Goal: Information Seeking & Learning: Check status

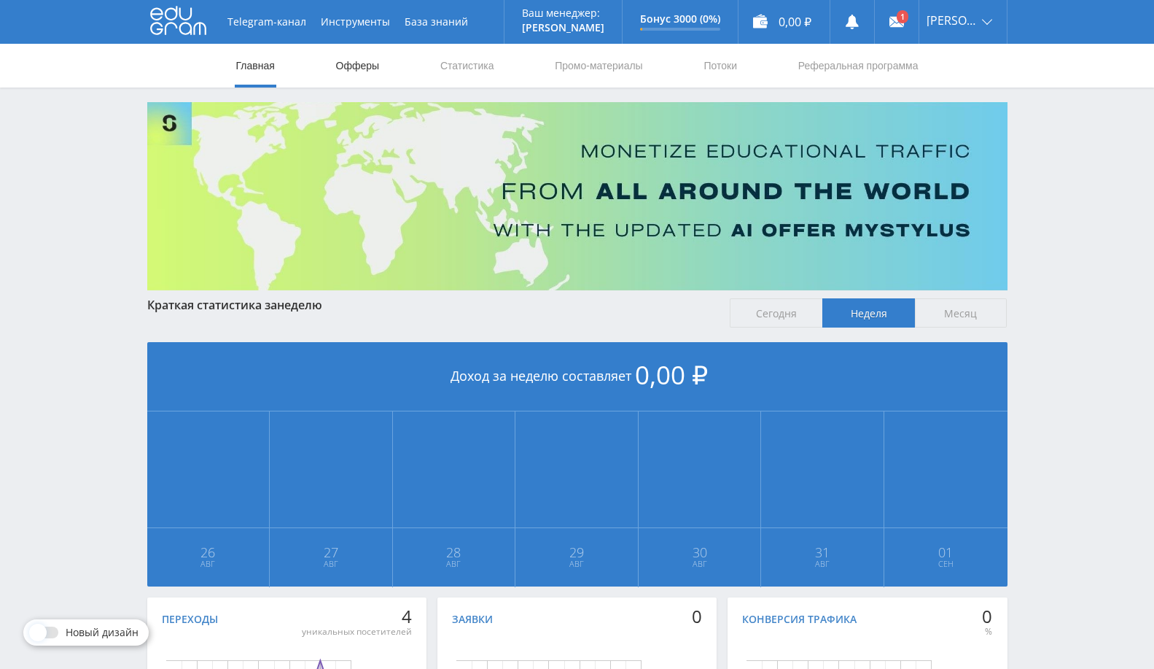
click at [353, 61] on link "Офферы" at bounding box center [358, 66] width 47 height 44
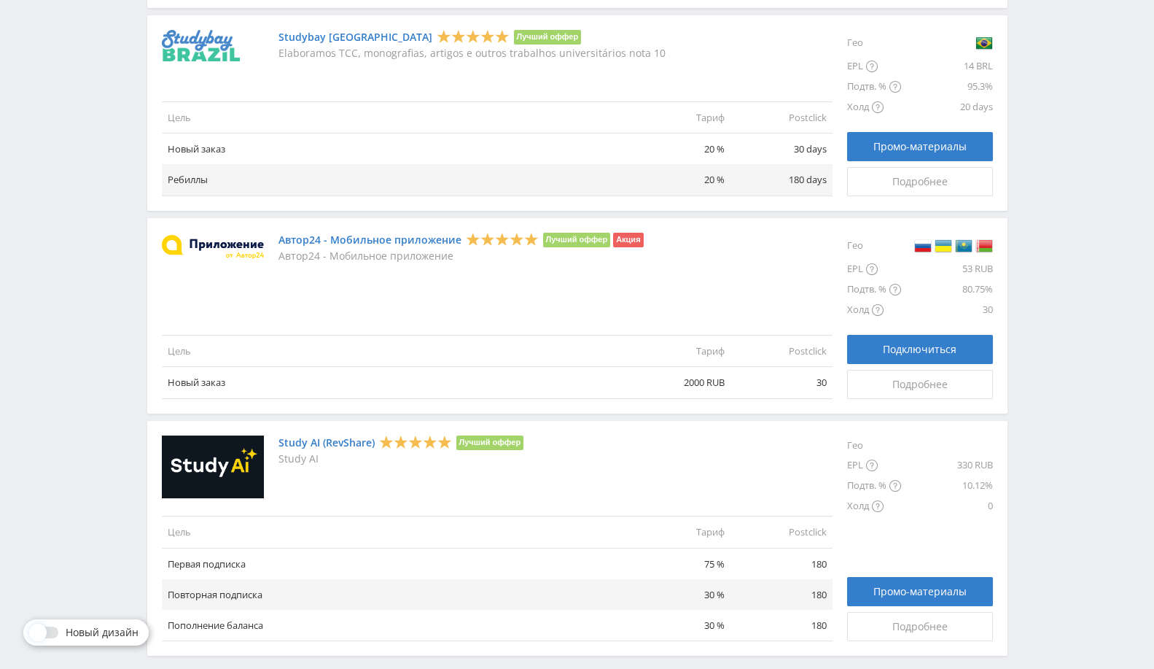
scroll to position [1589, 0]
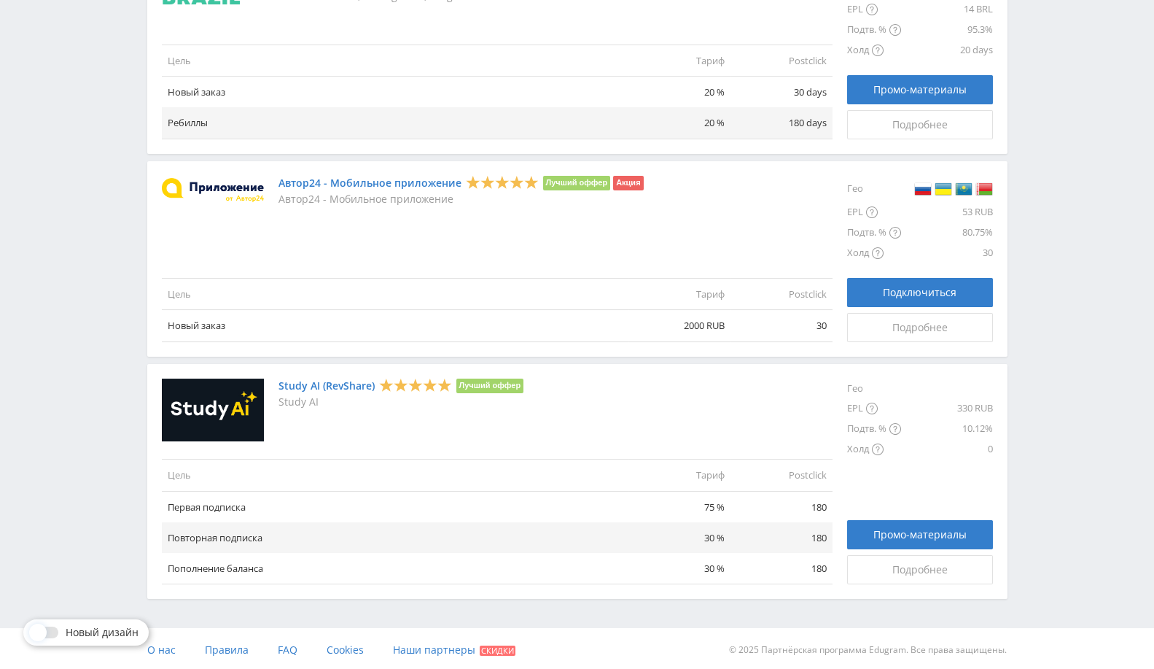
click at [682, 576] on td "30 %" at bounding box center [680, 568] width 102 height 31
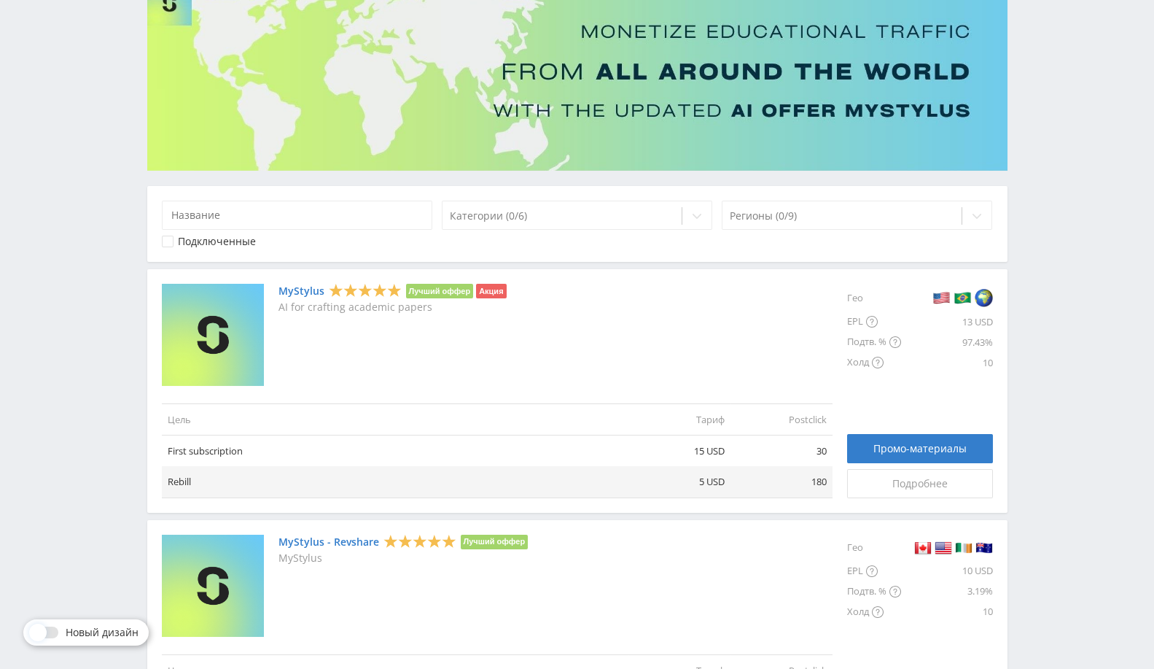
scroll to position [0, 0]
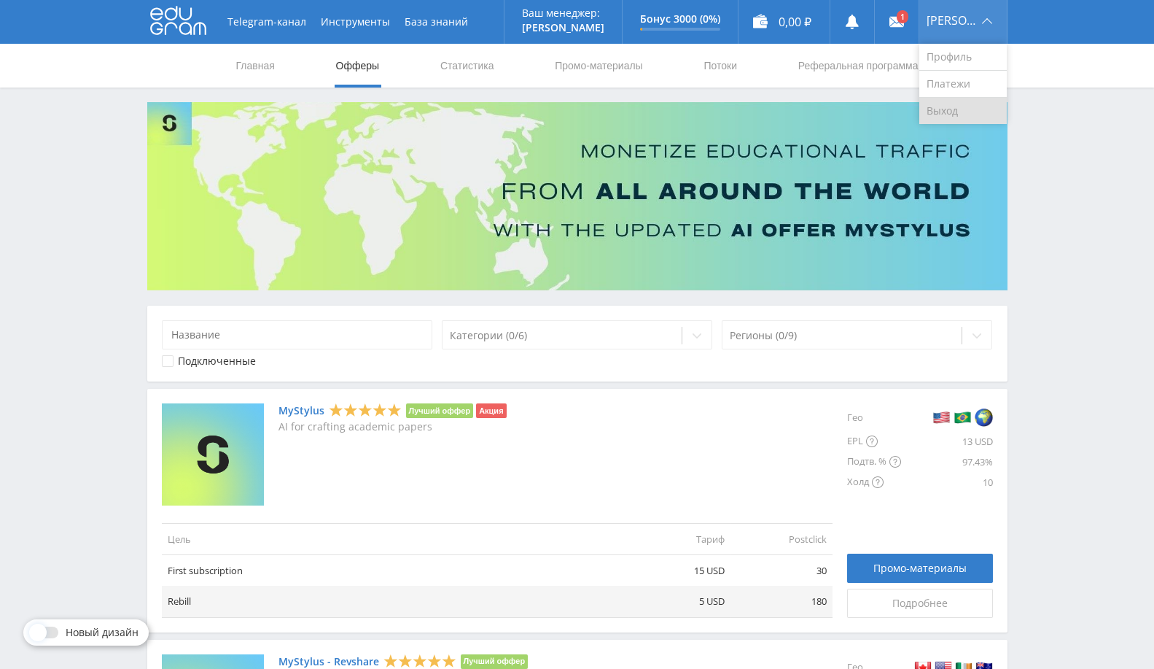
click at [955, 112] on link "Выход" at bounding box center [964, 111] width 88 height 26
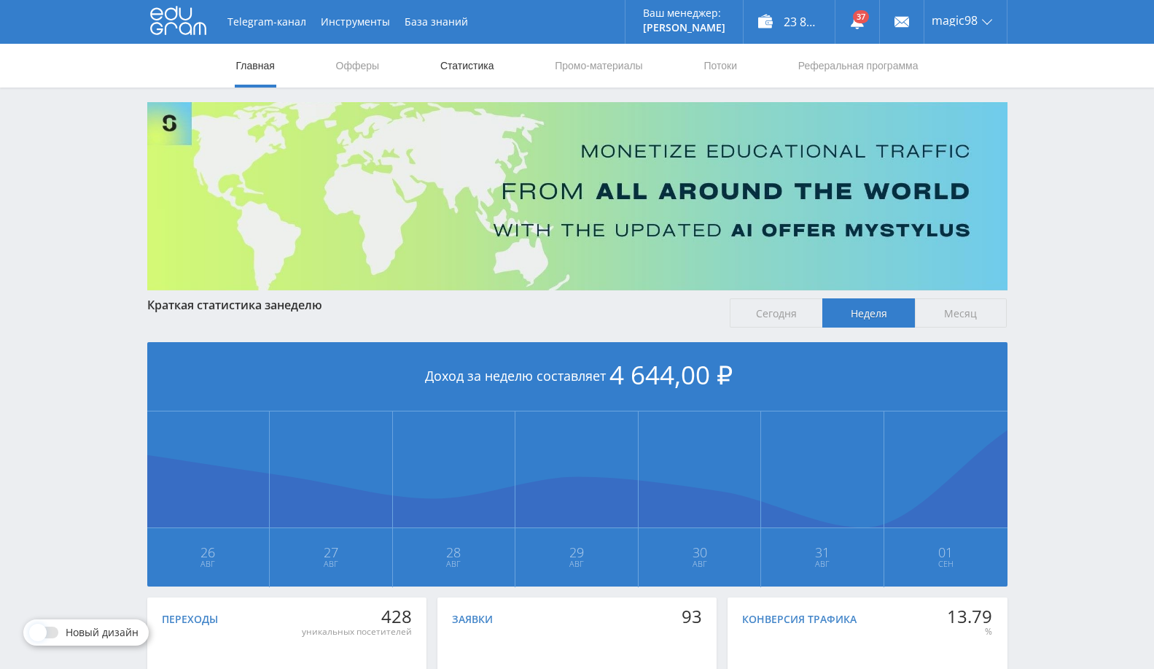
click at [444, 55] on link "Статистика" at bounding box center [467, 66] width 57 height 44
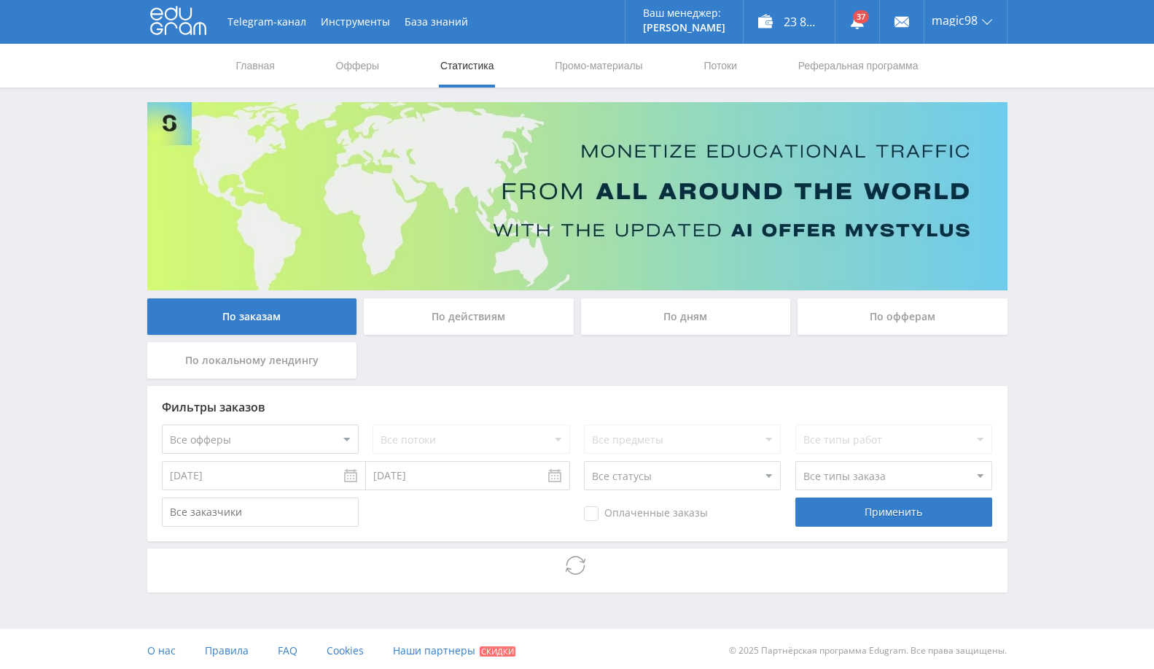
click at [246, 484] on input "25.08.2025" at bounding box center [264, 475] width 204 height 29
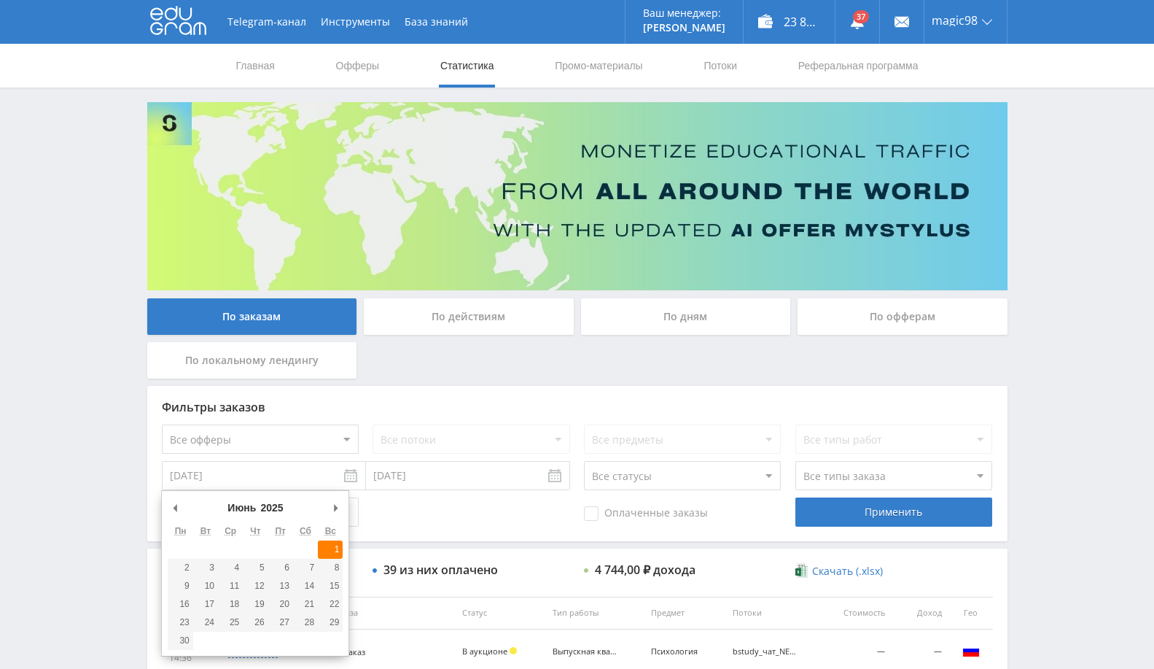
type input "01.06.2025"
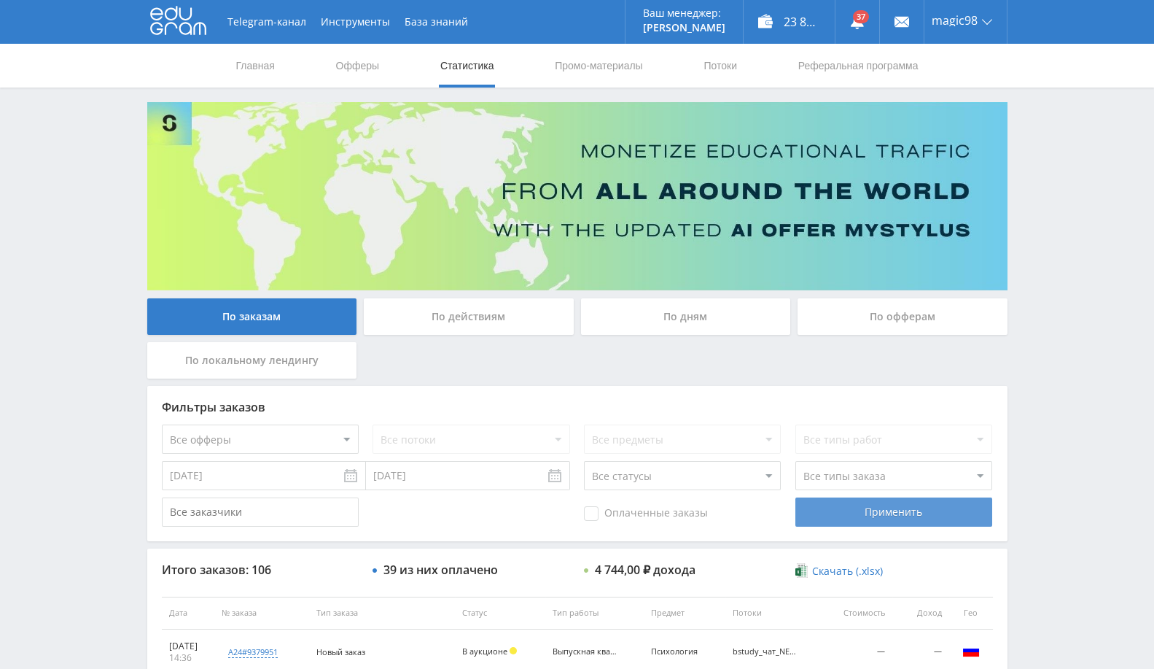
click at [845, 517] on div "Применить" at bounding box center [894, 511] width 197 height 29
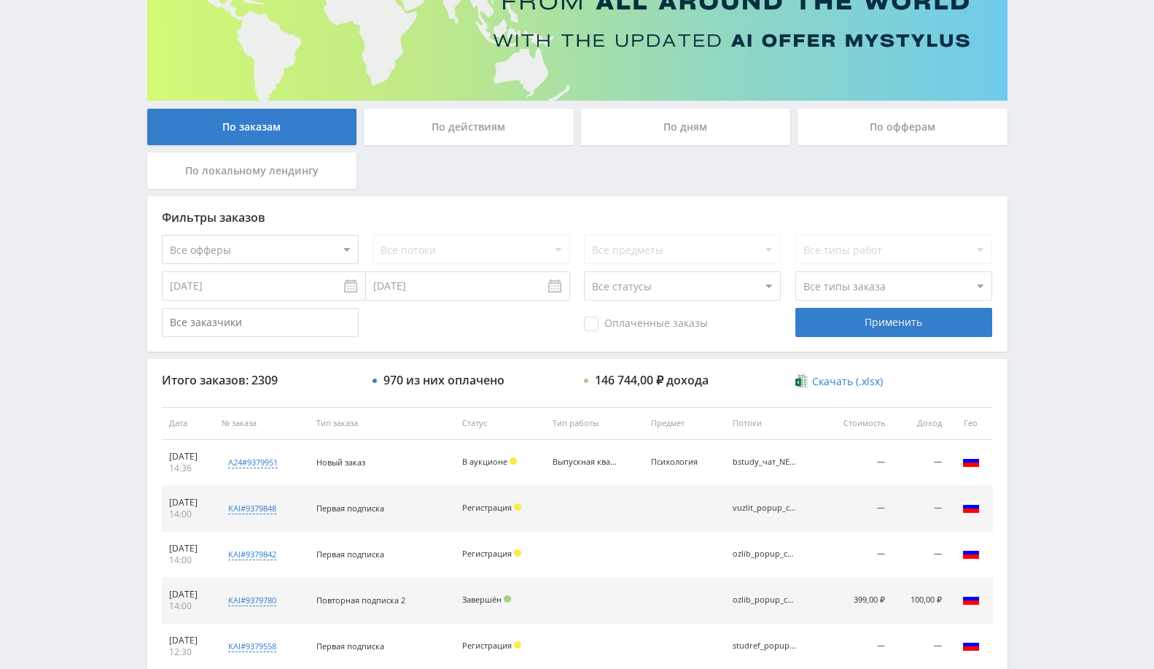
scroll to position [486, 0]
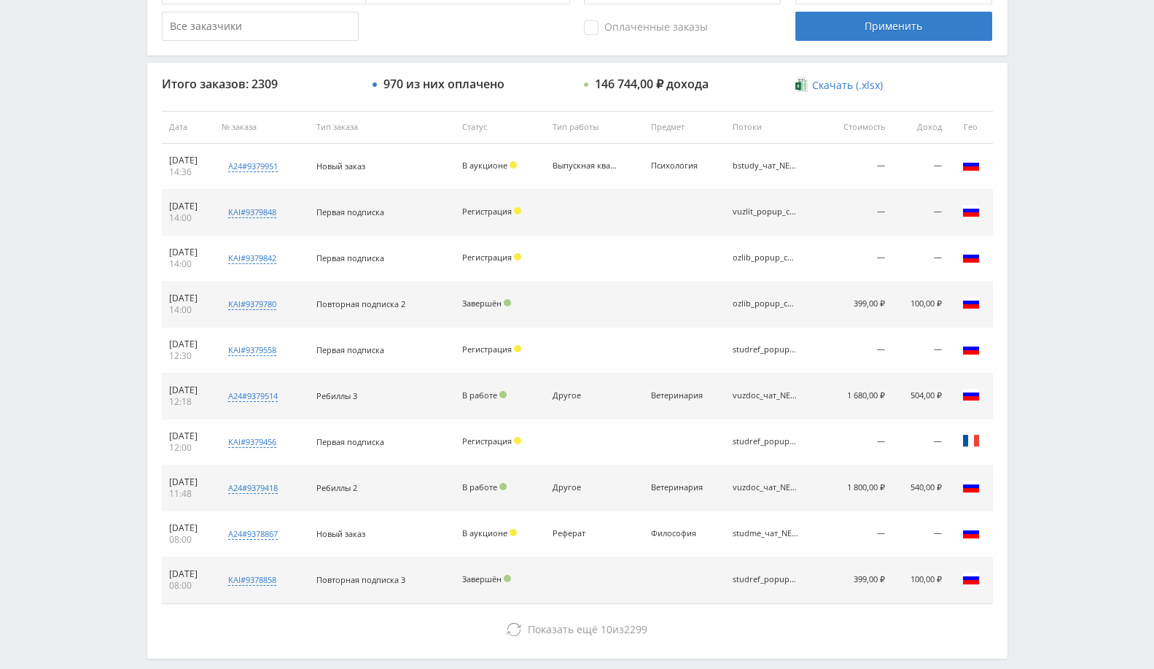
drag, startPoint x: 767, startPoint y: 297, endPoint x: 766, endPoint y: 311, distance: 13.9
click at [766, 311] on td "ozlib_popup_copypast" at bounding box center [775, 304] width 98 height 46
click at [769, 309] on td "ozlib_popup_copypast" at bounding box center [775, 304] width 98 height 46
click at [771, 304] on div "ozlib_popup_copypast" at bounding box center [766, 303] width 66 height 9
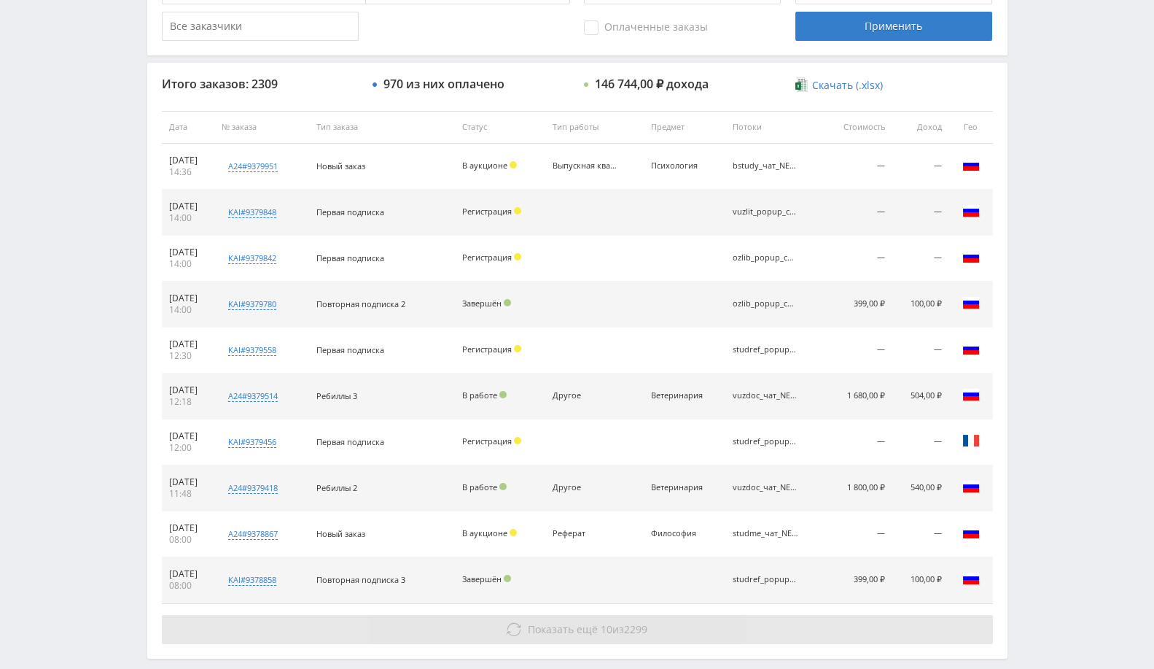
click at [510, 624] on icon at bounding box center [514, 629] width 15 height 15
click at [708, 618] on button "Показать ещё 10 из 2299" at bounding box center [577, 629] width 831 height 29
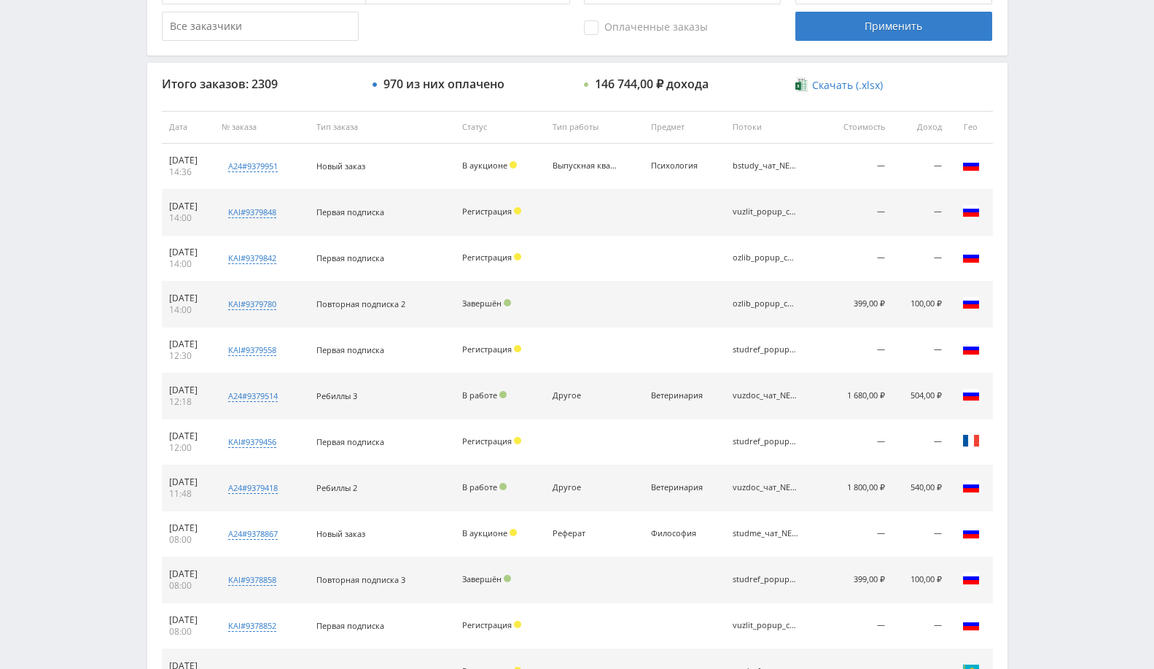
drag, startPoint x: 737, startPoint y: 485, endPoint x: 796, endPoint y: 484, distance: 58.3
click at [796, 484] on td "vuzdoc_чат_NEW_round" at bounding box center [775, 488] width 98 height 46
click at [770, 519] on td "studme_чат_NEW_round" at bounding box center [775, 534] width 98 height 46
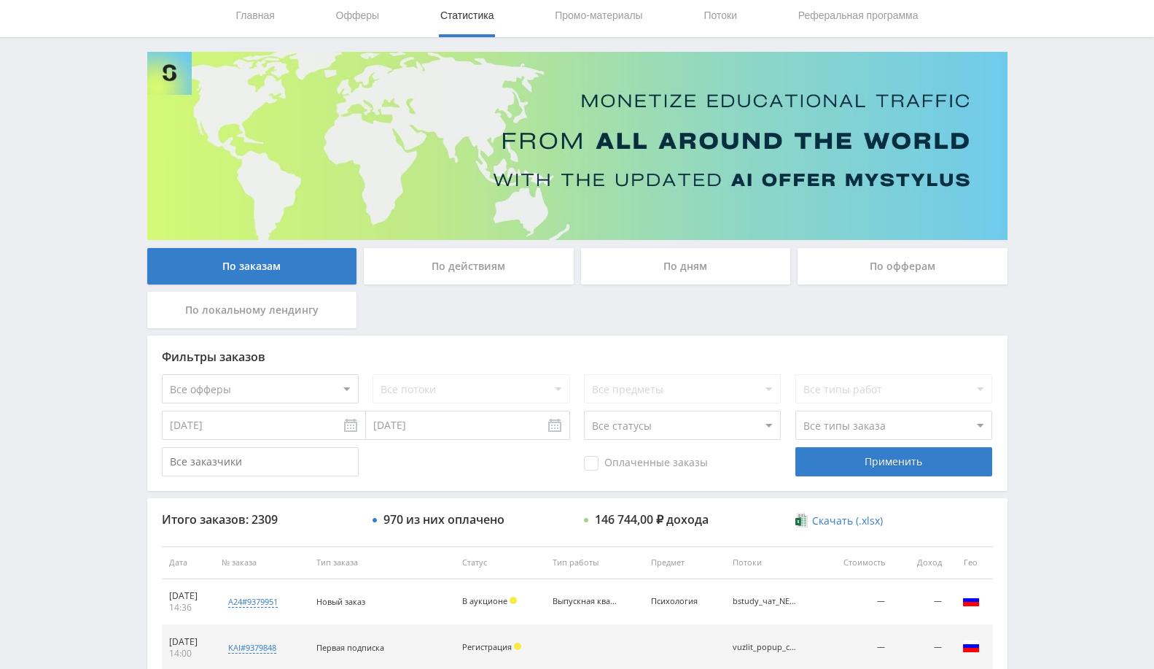
scroll to position [0, 0]
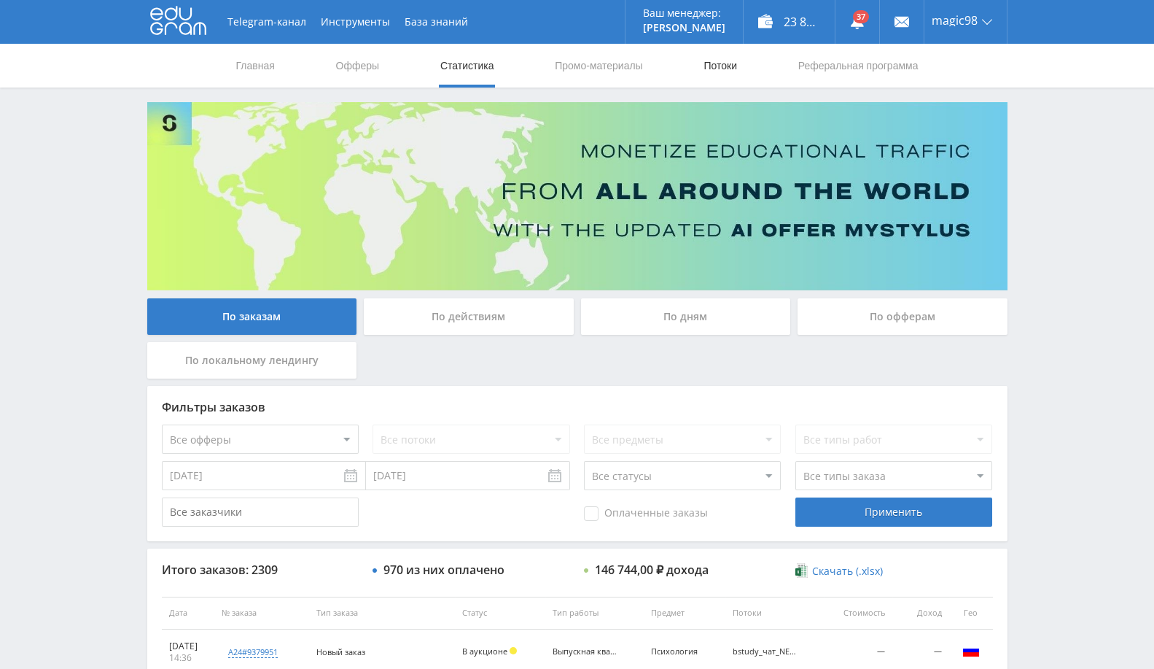
click at [729, 66] on link "Потоки" at bounding box center [720, 66] width 36 height 44
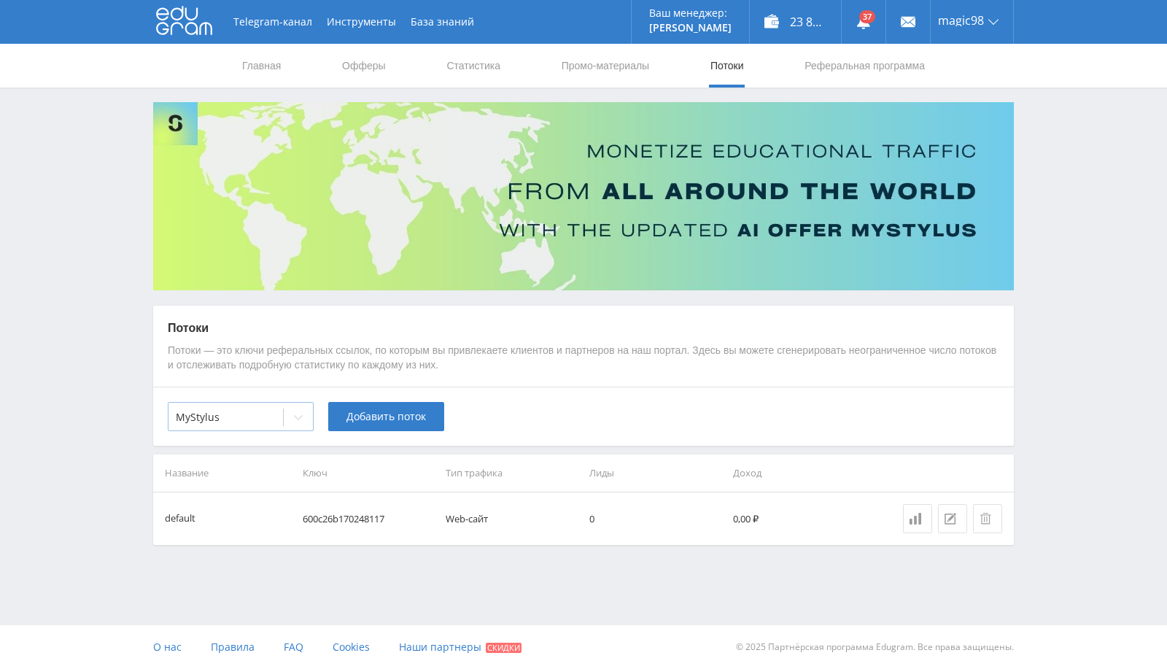
click at [298, 422] on icon at bounding box center [298, 417] width 12 height 12
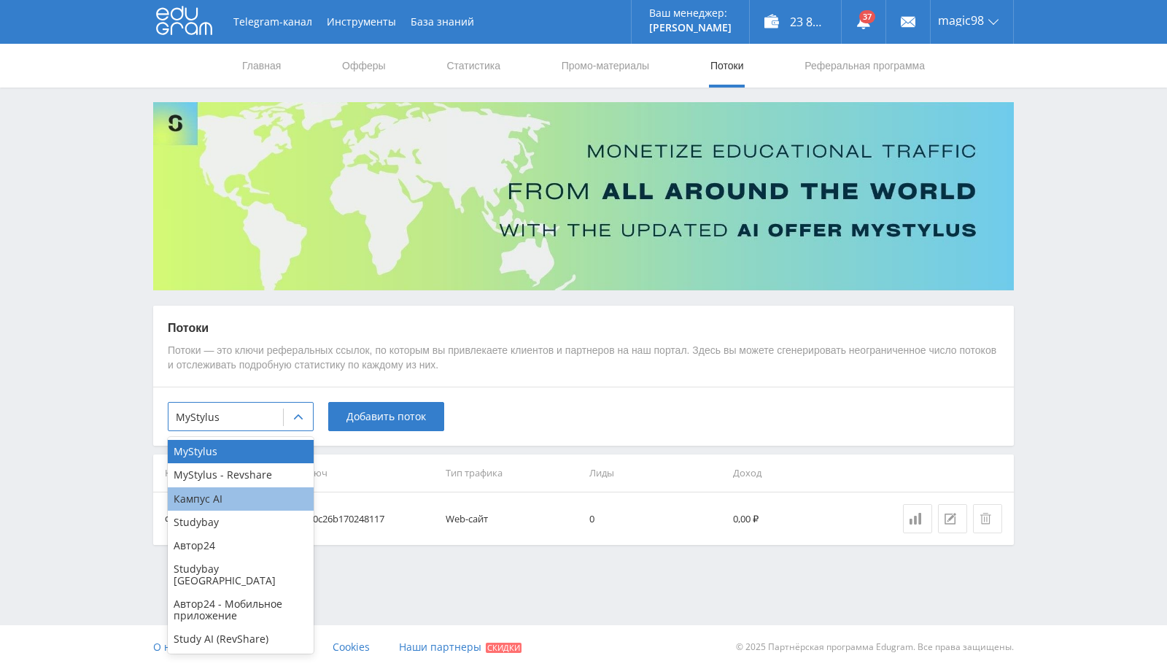
click at [244, 497] on div "Кампус AI" at bounding box center [241, 498] width 146 height 23
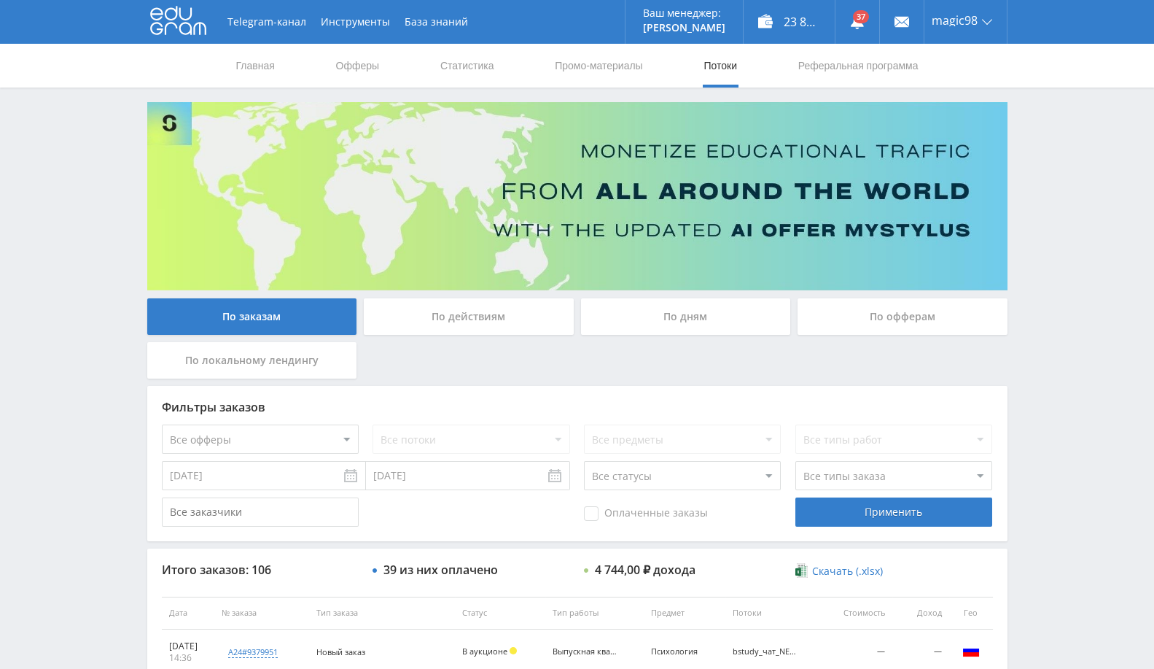
click at [750, 195] on img at bounding box center [577, 196] width 861 height 188
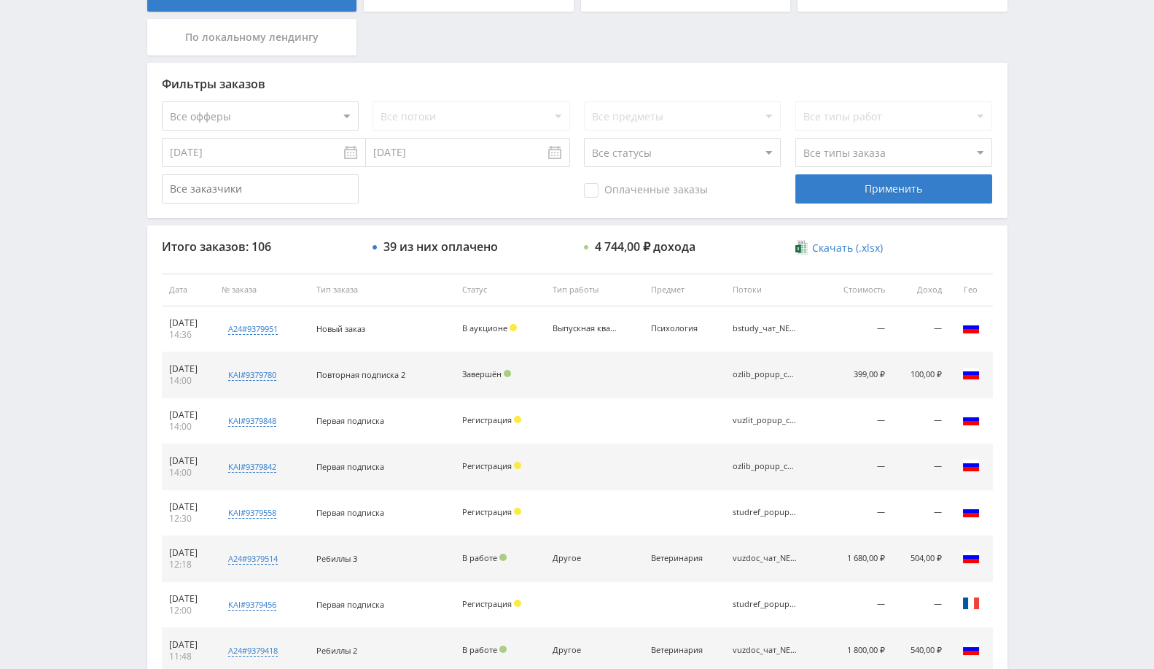
scroll to position [324, 0]
drag, startPoint x: 575, startPoint y: 323, endPoint x: 658, endPoint y: 324, distance: 83.1
click at [658, 324] on tr "01.09.2025 14:36 a24#9379951 "Стратегии жизни и успешность профессиональной сам…" at bounding box center [577, 329] width 831 height 46
click at [574, 327] on div "Выпускная квалификационная работа (ВКР)" at bounding box center [586, 327] width 66 height 9
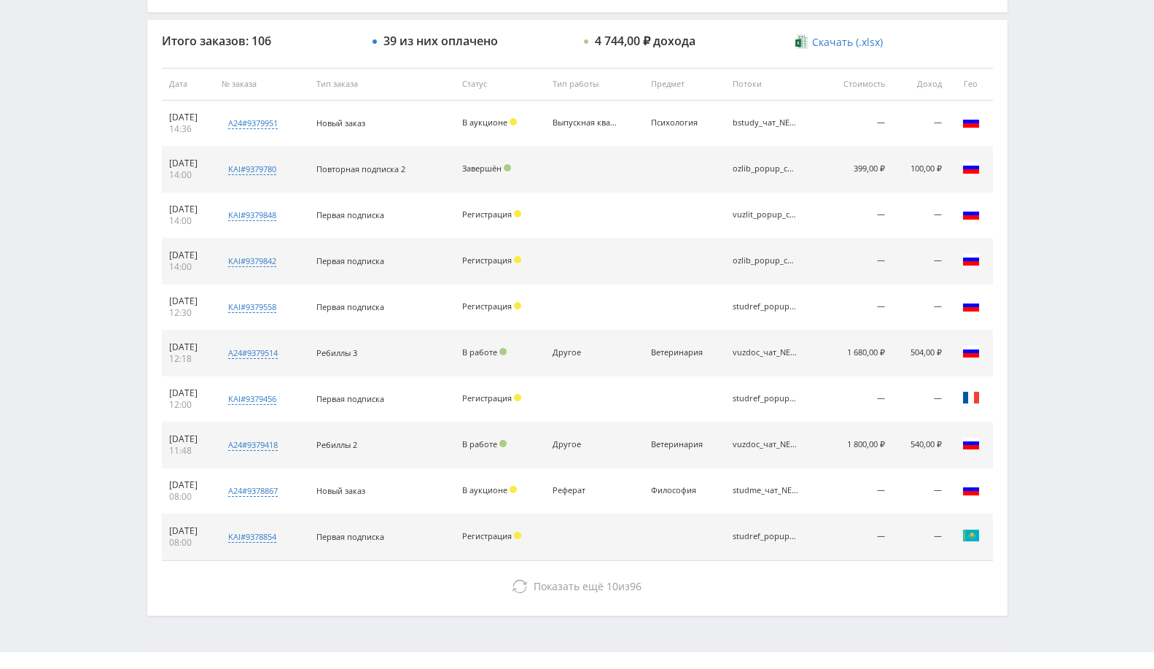
scroll to position [552, 0]
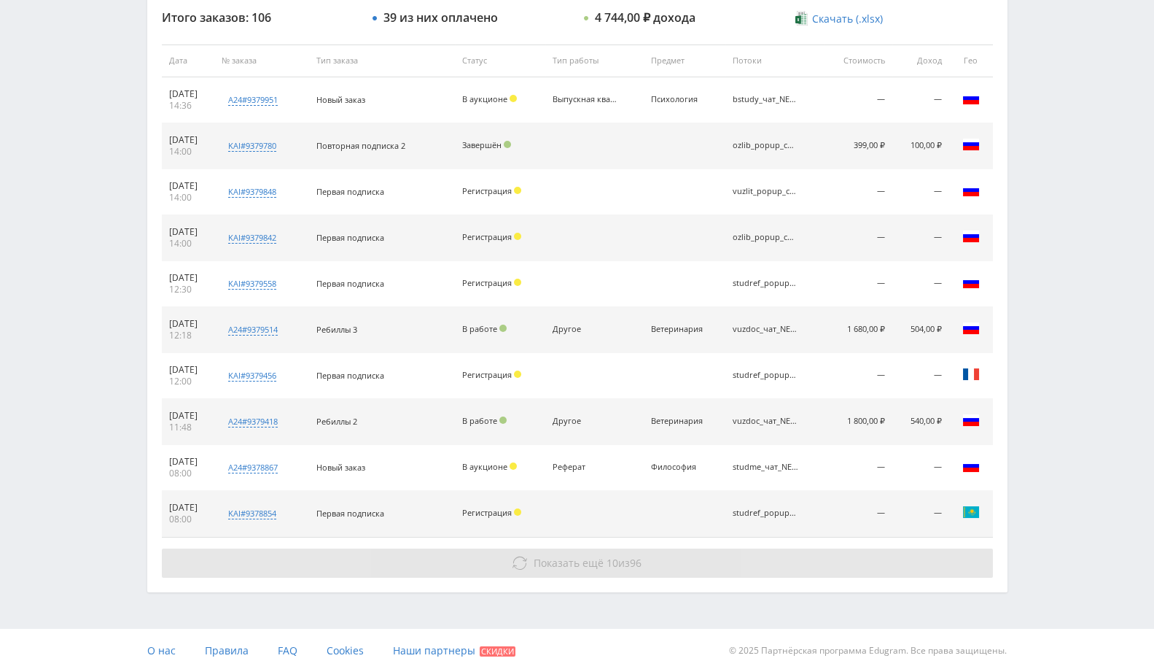
click at [551, 557] on span "Показать ещё" at bounding box center [569, 563] width 70 height 14
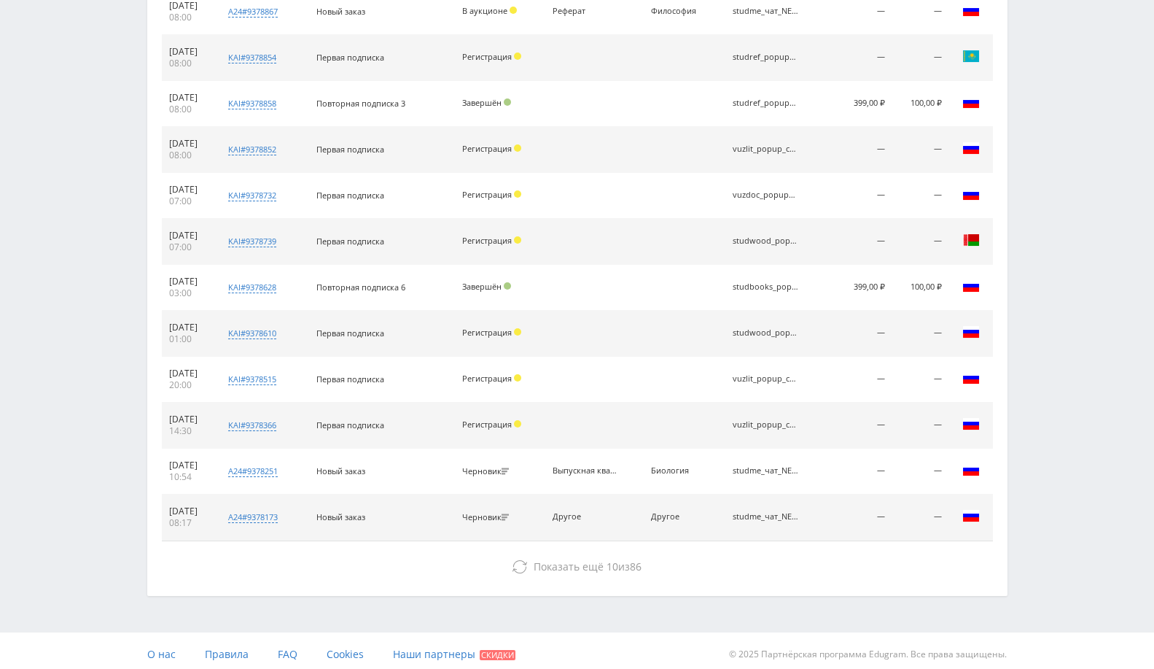
scroll to position [1009, 0]
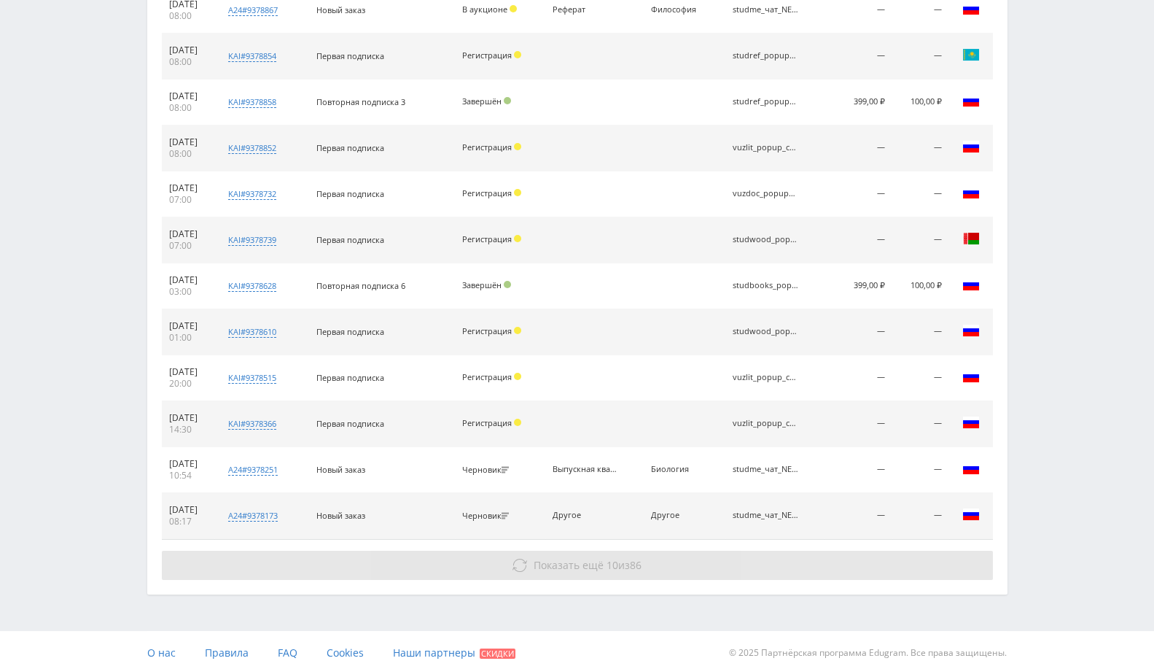
click at [586, 559] on span "Показать ещё" at bounding box center [569, 565] width 70 height 14
click at [601, 552] on button "Показать ещё 10 из 86" at bounding box center [577, 565] width 831 height 29
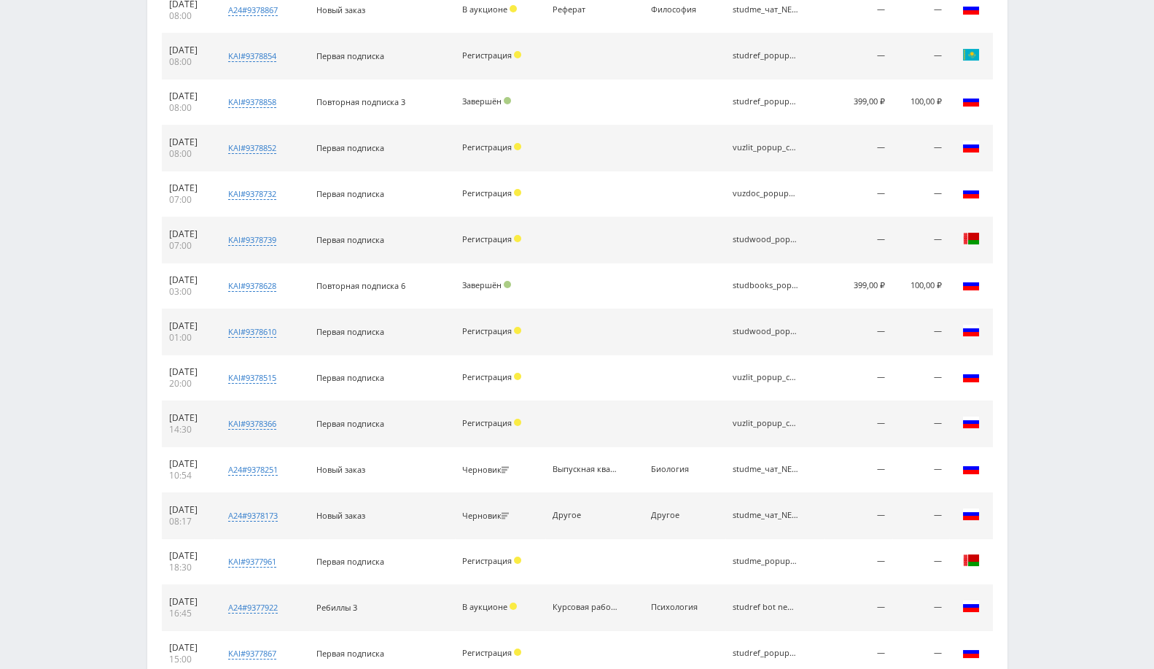
click at [578, 560] on td at bounding box center [594, 562] width 98 height 46
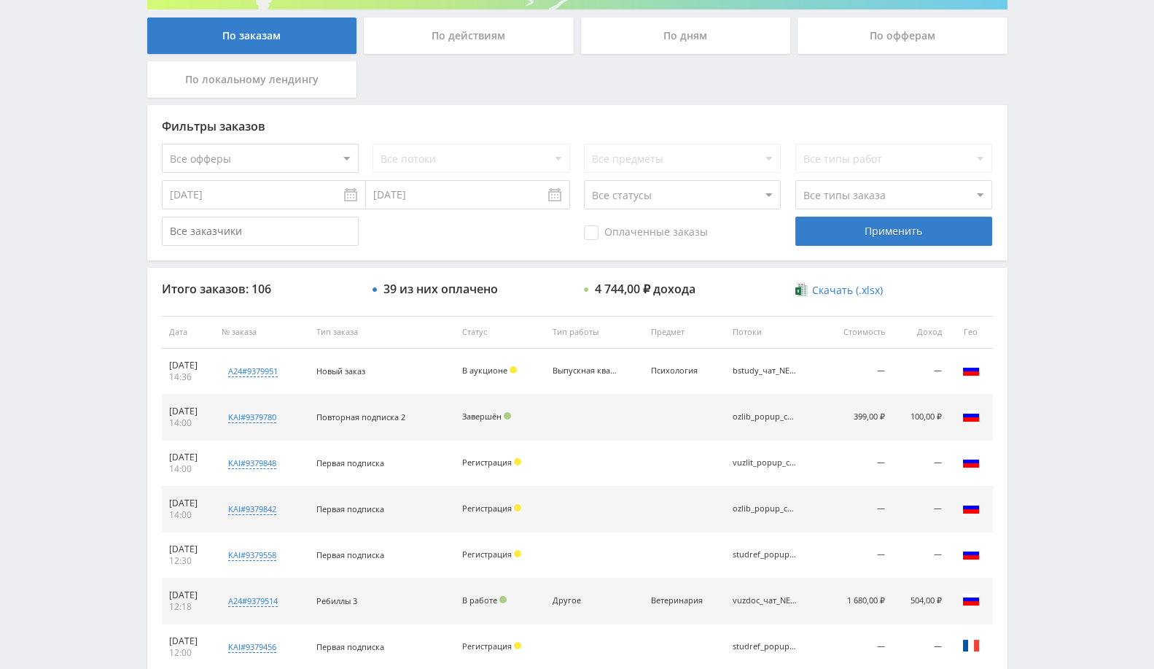
scroll to position [280, 0]
drag, startPoint x: 739, startPoint y: 448, endPoint x: 806, endPoint y: 475, distance: 71.9
click at [806, 475] on td "vuzlit_popup_copypast" at bounding box center [775, 464] width 98 height 46
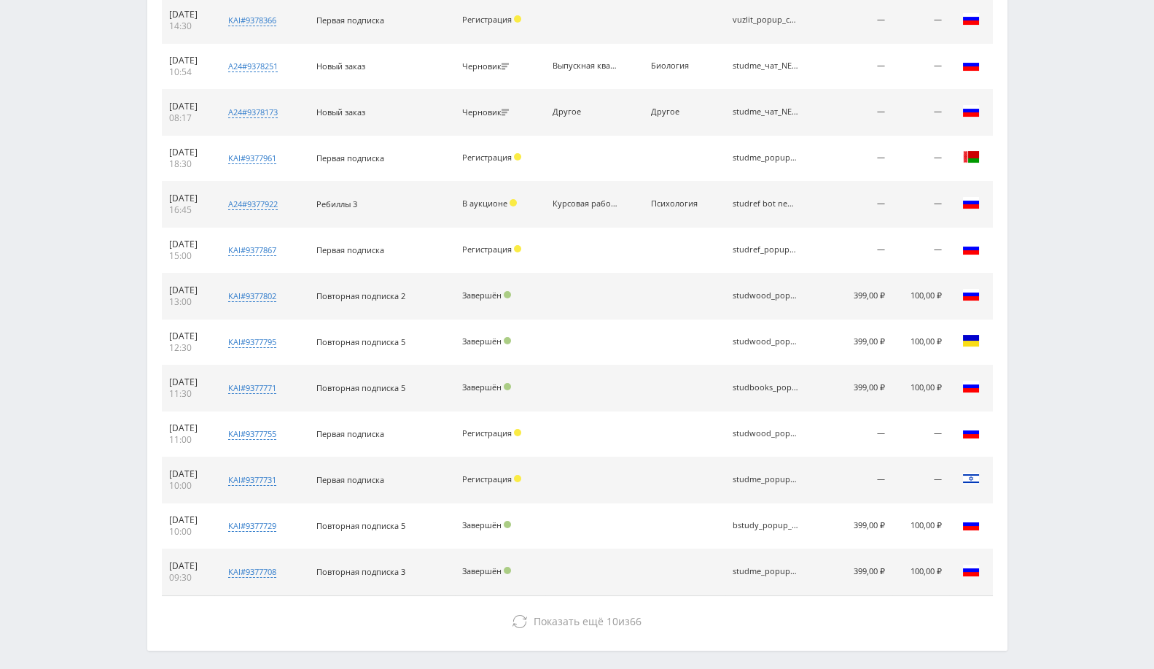
scroll to position [1415, 0]
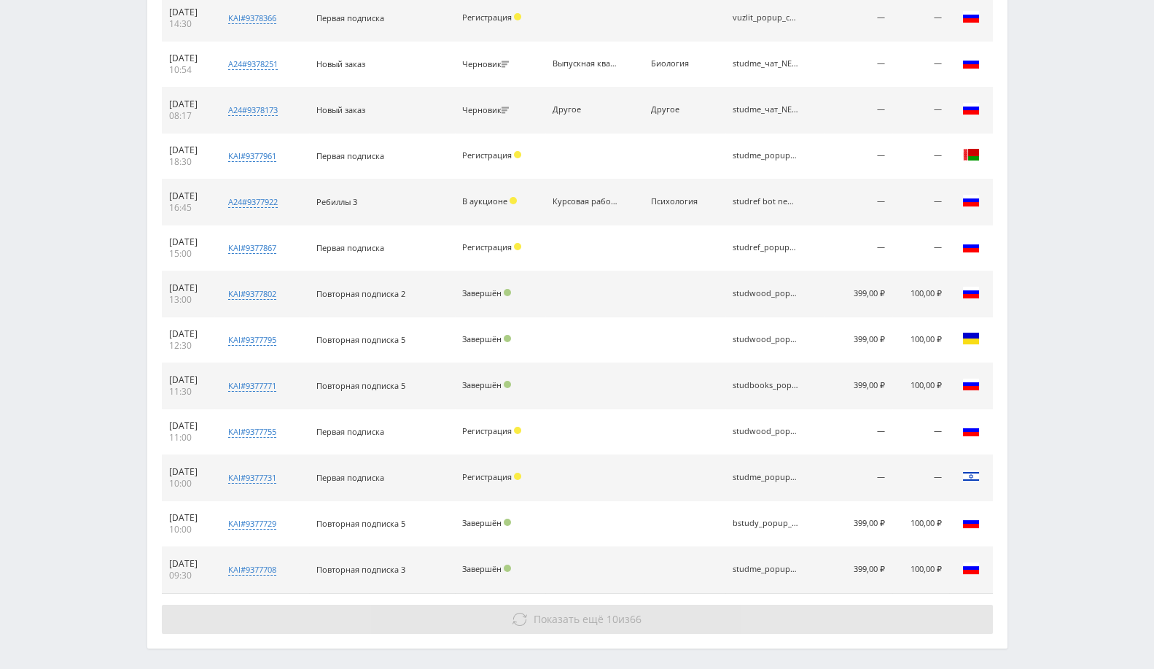
click at [607, 612] on span "10" at bounding box center [613, 619] width 12 height 14
click at [570, 612] on span "Показать ещё" at bounding box center [569, 619] width 70 height 14
click at [569, 612] on span "Показать ещё" at bounding box center [569, 619] width 70 height 14
click at [567, 612] on span "Показать ещё" at bounding box center [569, 619] width 70 height 14
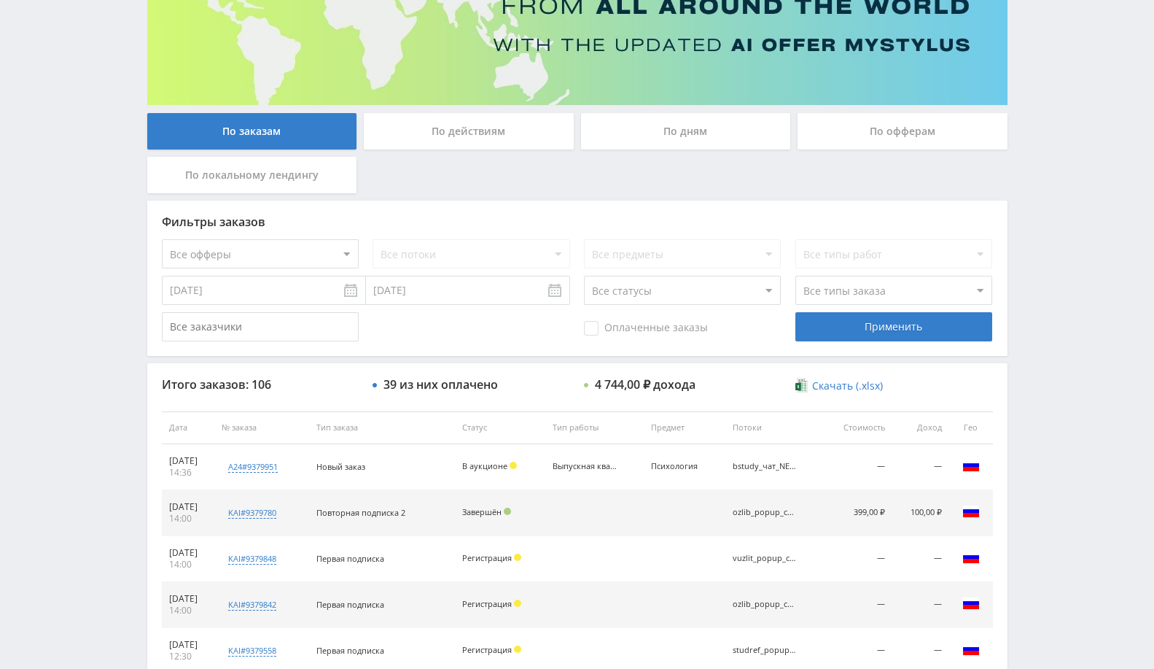
scroll to position [162, 0]
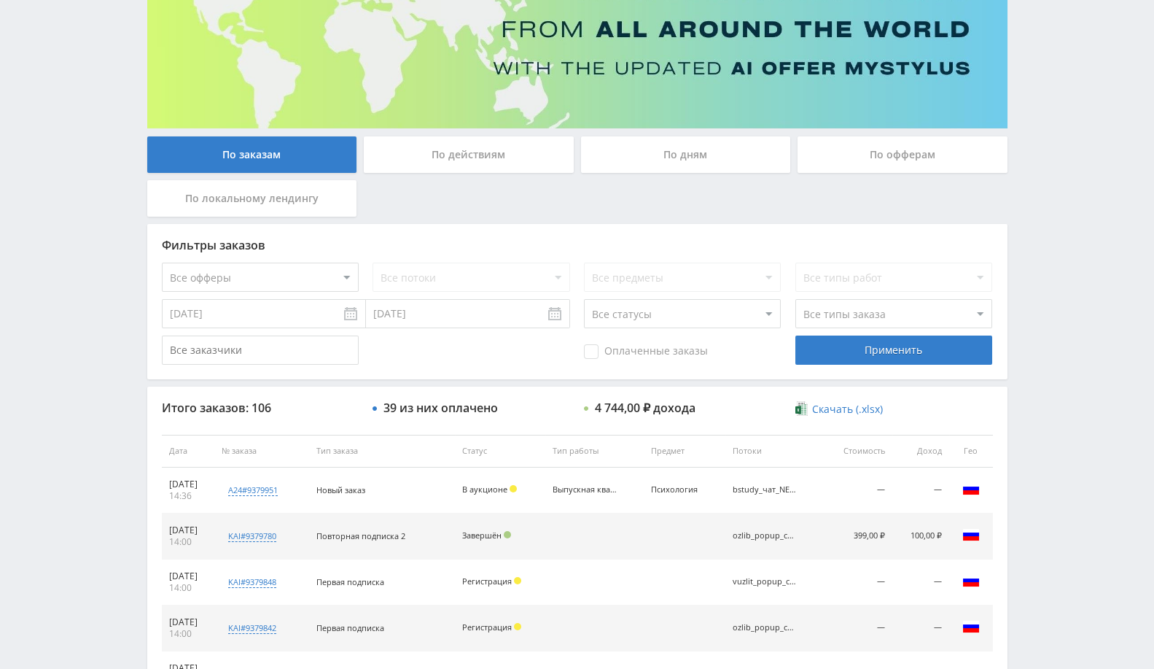
click at [271, 314] on input "25.08.2025" at bounding box center [264, 313] width 204 height 29
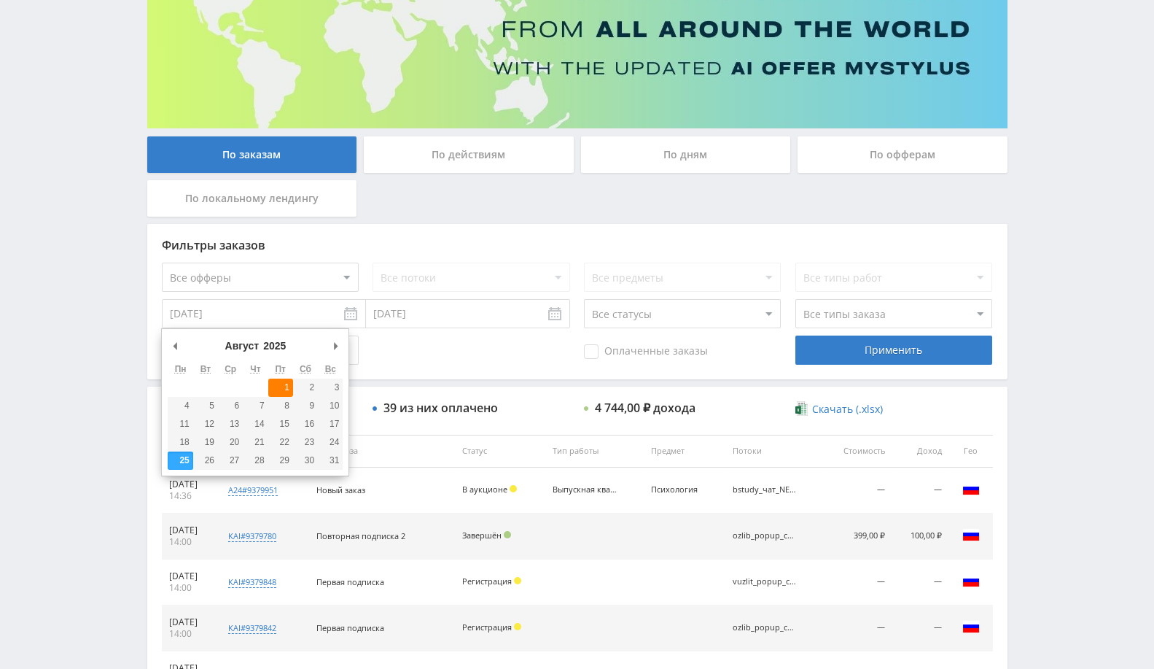
type input "01.08.2025"
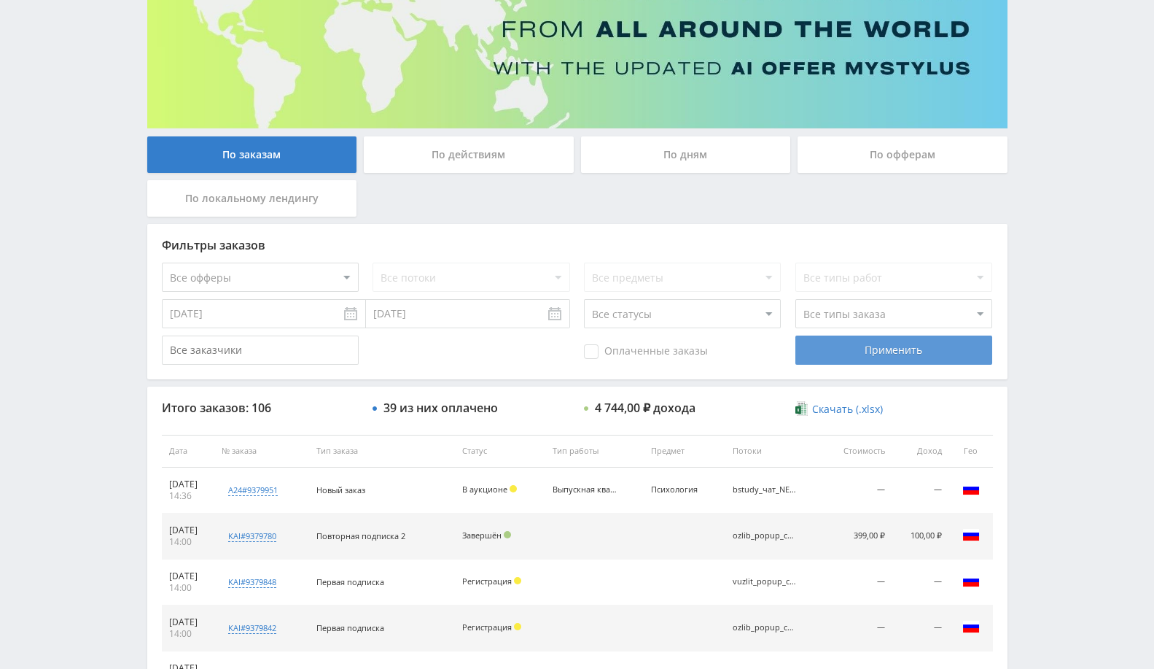
click at [890, 345] on div "Применить" at bounding box center [894, 349] width 197 height 29
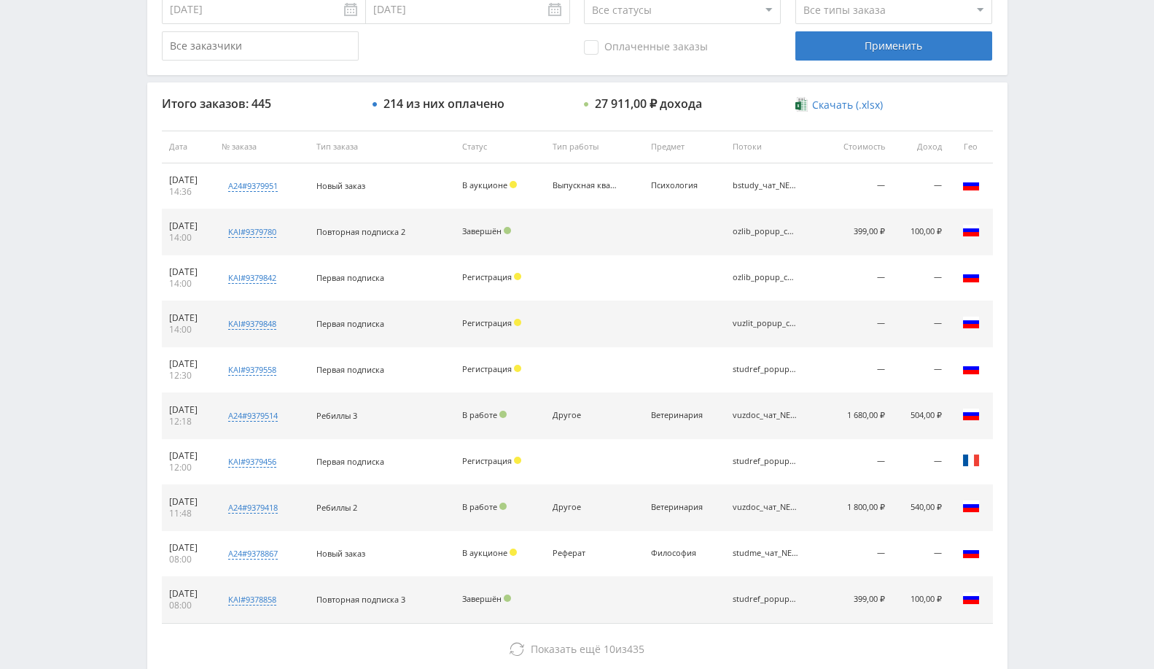
scroll to position [552, 0]
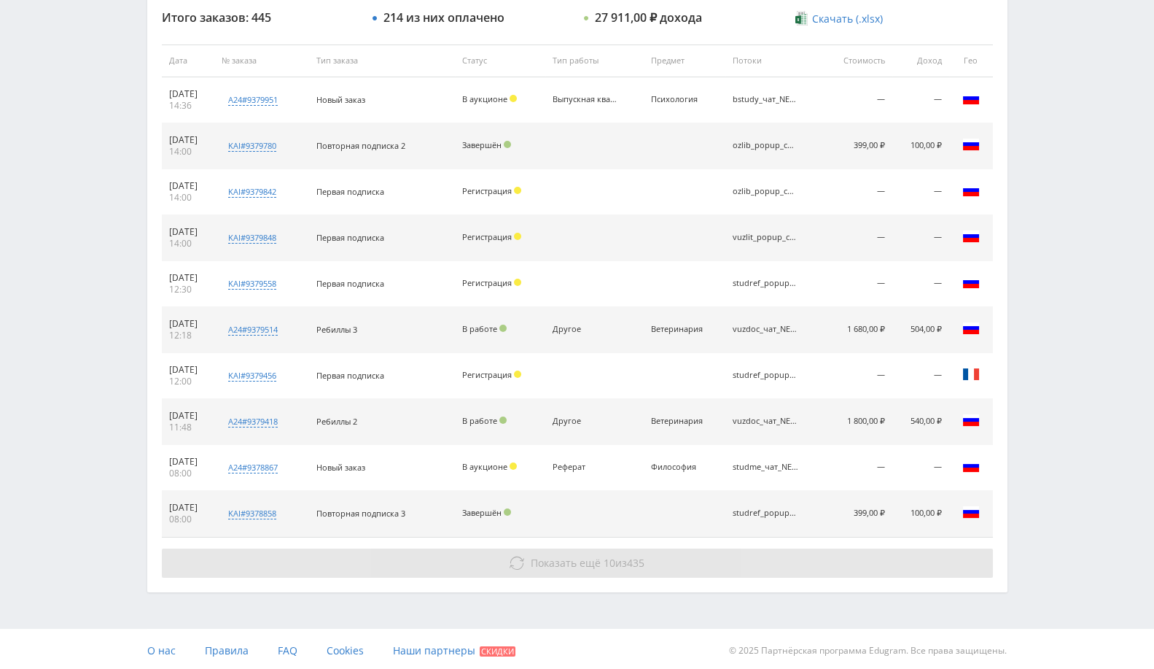
click at [550, 570] on button "Показать ещё 10 из 435" at bounding box center [577, 562] width 831 height 29
click at [535, 556] on span "Показать ещё" at bounding box center [566, 563] width 70 height 14
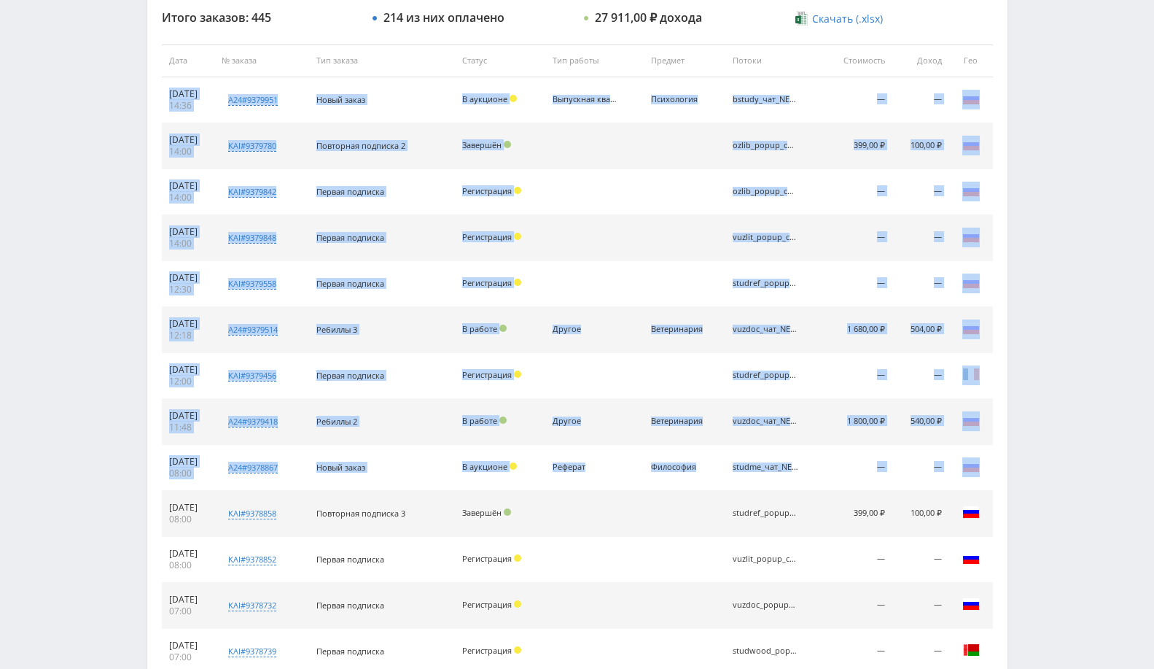
click at [521, 555] on span at bounding box center [517, 557] width 7 height 7
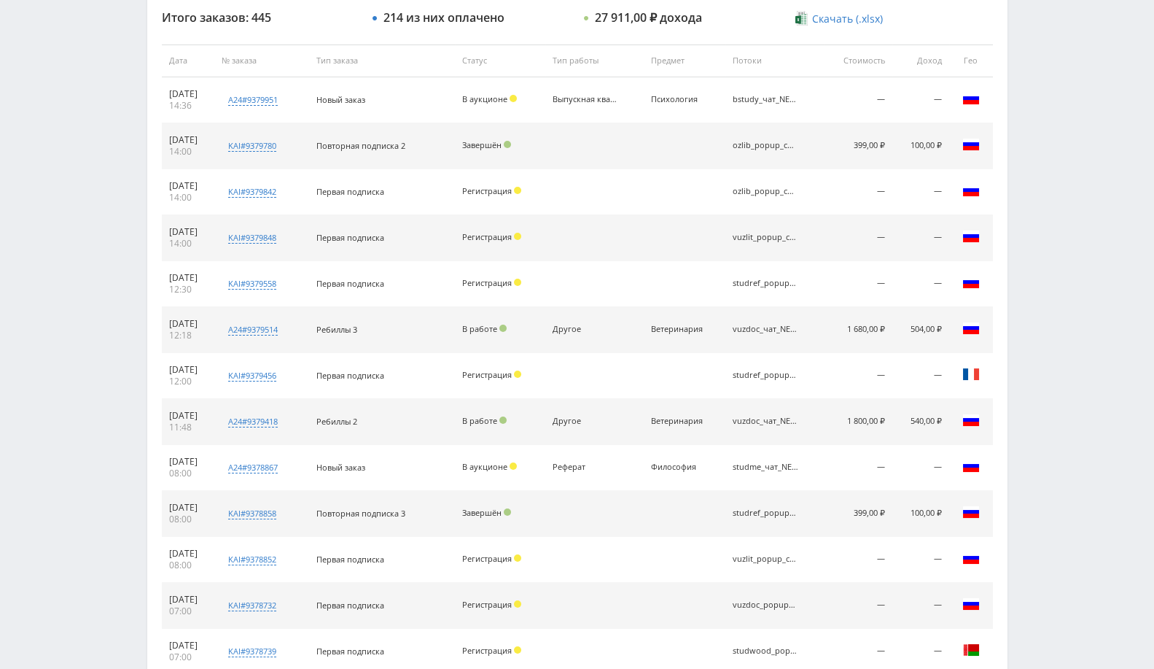
click at [569, 539] on td at bounding box center [594, 560] width 98 height 46
drag, startPoint x: 565, startPoint y: 424, endPoint x: 927, endPoint y: 475, distance: 365.4
click at [927, 475] on tbody "01.09.2025 14:36 a24#9379951 "Стратегии жизни и успешность профессиональной сам…" at bounding box center [577, 513] width 831 height 873
click at [896, 496] on td "100,00 ₽" at bounding box center [921, 514] width 56 height 46
drag, startPoint x: 902, startPoint y: 502, endPoint x: 944, endPoint y: 506, distance: 41.8
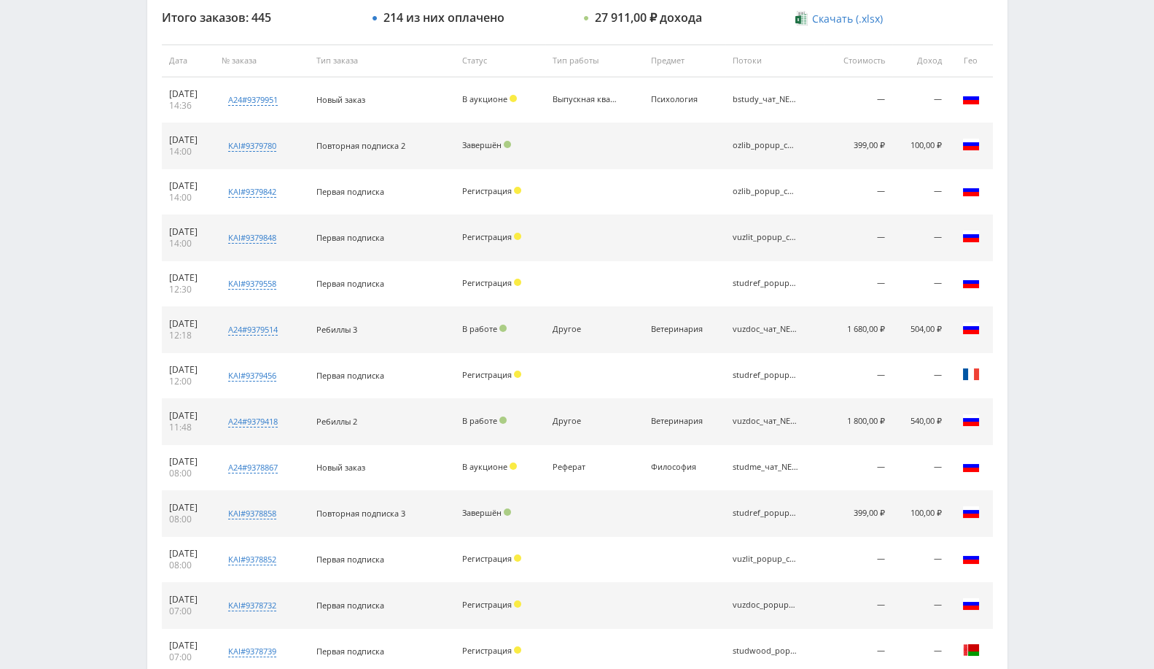
click at [944, 506] on td "100,00 ₽" at bounding box center [921, 514] width 56 height 46
click at [920, 521] on td "100,00 ₽" at bounding box center [921, 514] width 56 height 46
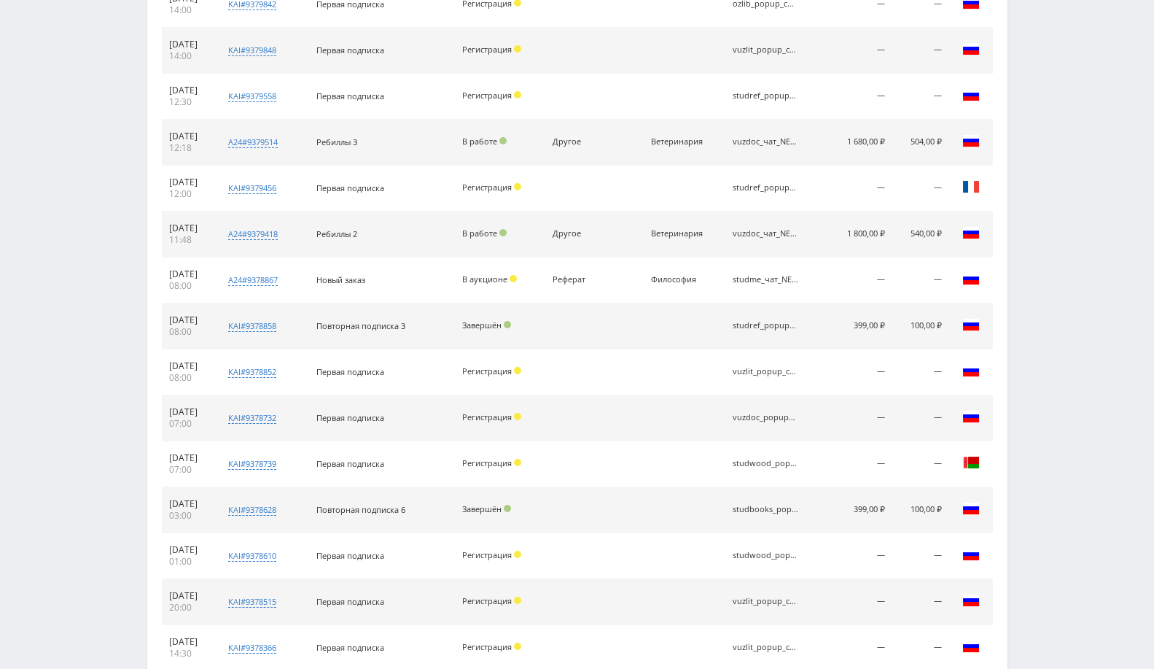
scroll to position [964, 0]
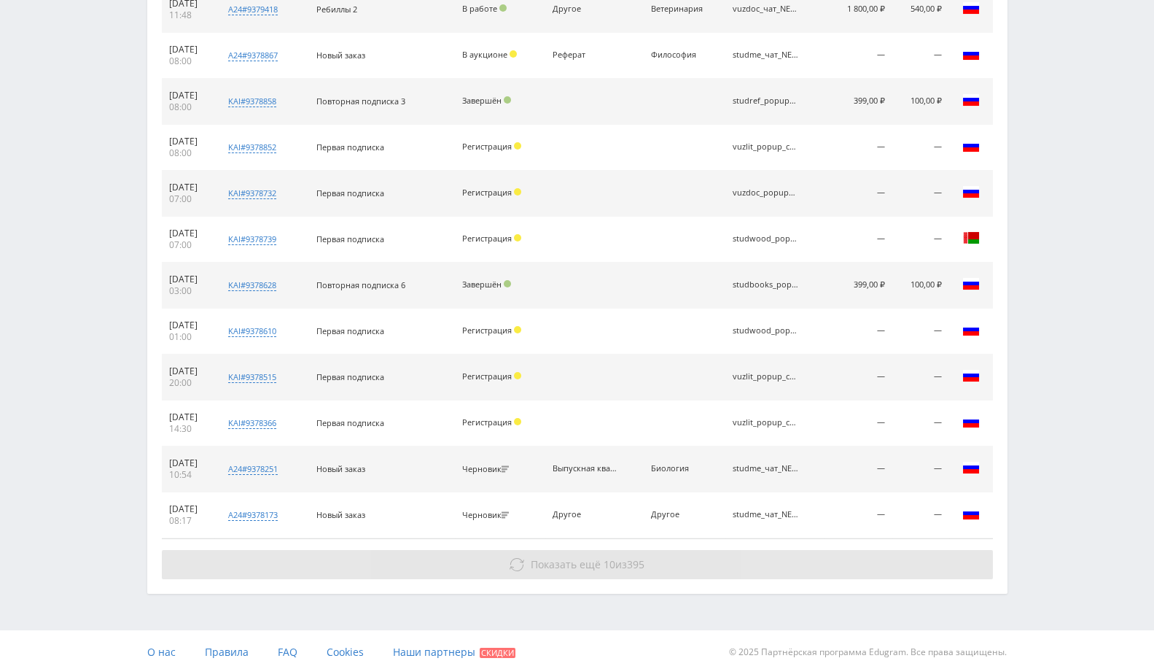
click at [535, 560] on span "Показать ещё" at bounding box center [566, 564] width 70 height 14
click at [608, 562] on span "10" at bounding box center [610, 564] width 12 height 14
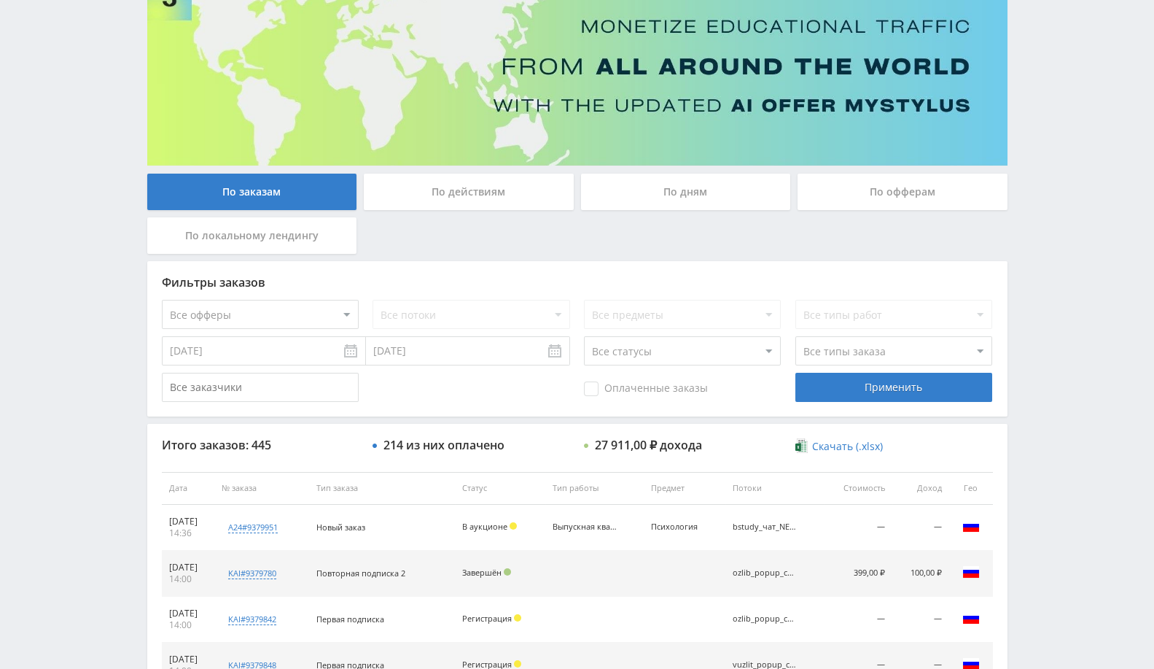
scroll to position [0, 0]
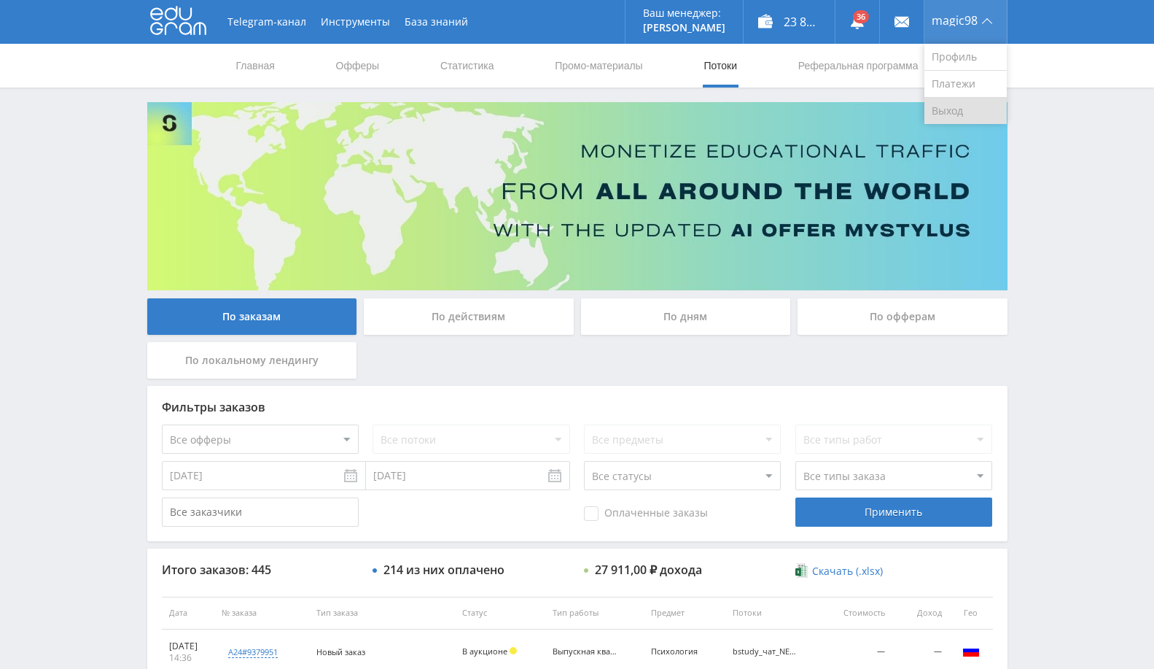
click at [960, 109] on link "Выход" at bounding box center [966, 111] width 82 height 26
